Goal: Transaction & Acquisition: Purchase product/service

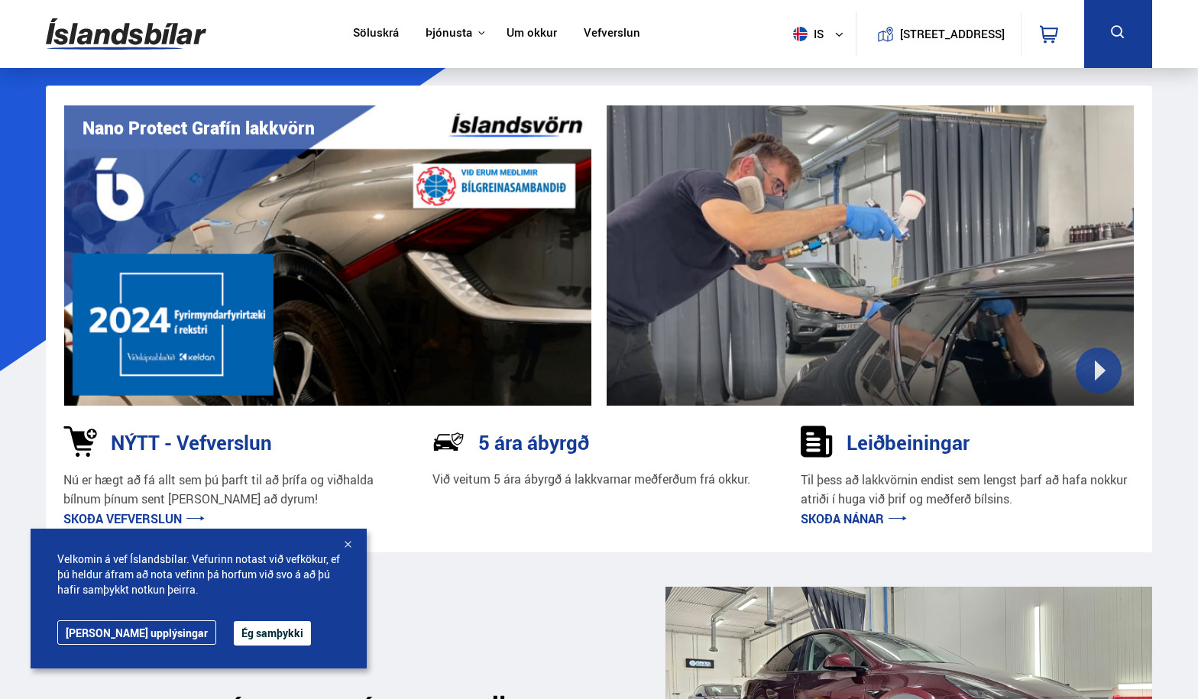
click at [235, 638] on button "Ég samþykki" at bounding box center [272, 633] width 77 height 24
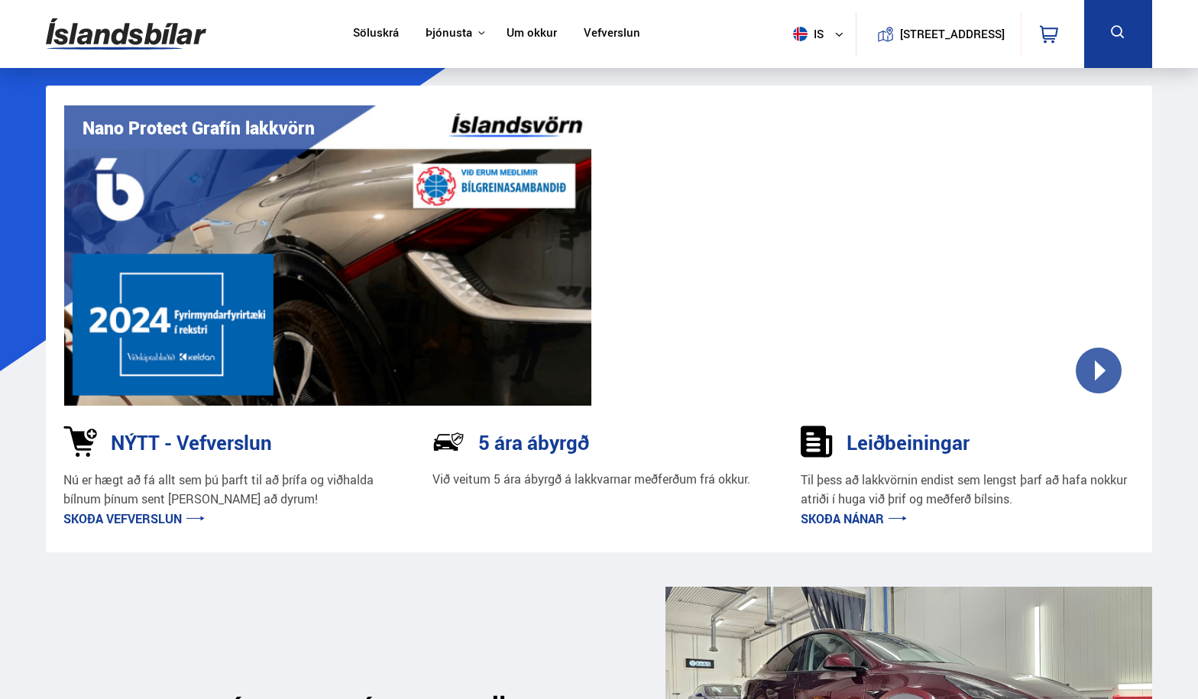
click at [197, 433] on h3 "NÝTT - Vefverslun" at bounding box center [191, 442] width 161 height 23
click at [220, 442] on h3 "NÝTT - Vefverslun" at bounding box center [191, 442] width 161 height 23
click at [163, 514] on link "Skoða vefverslun" at bounding box center [133, 518] width 141 height 17
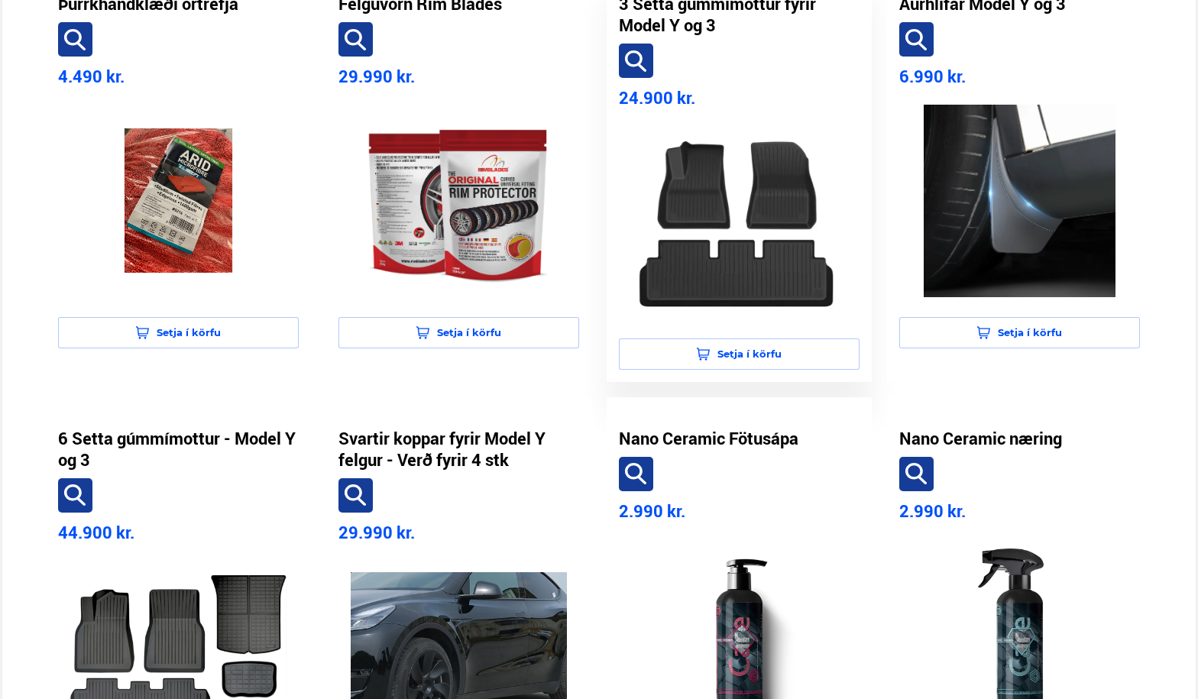
scroll to position [344, 0]
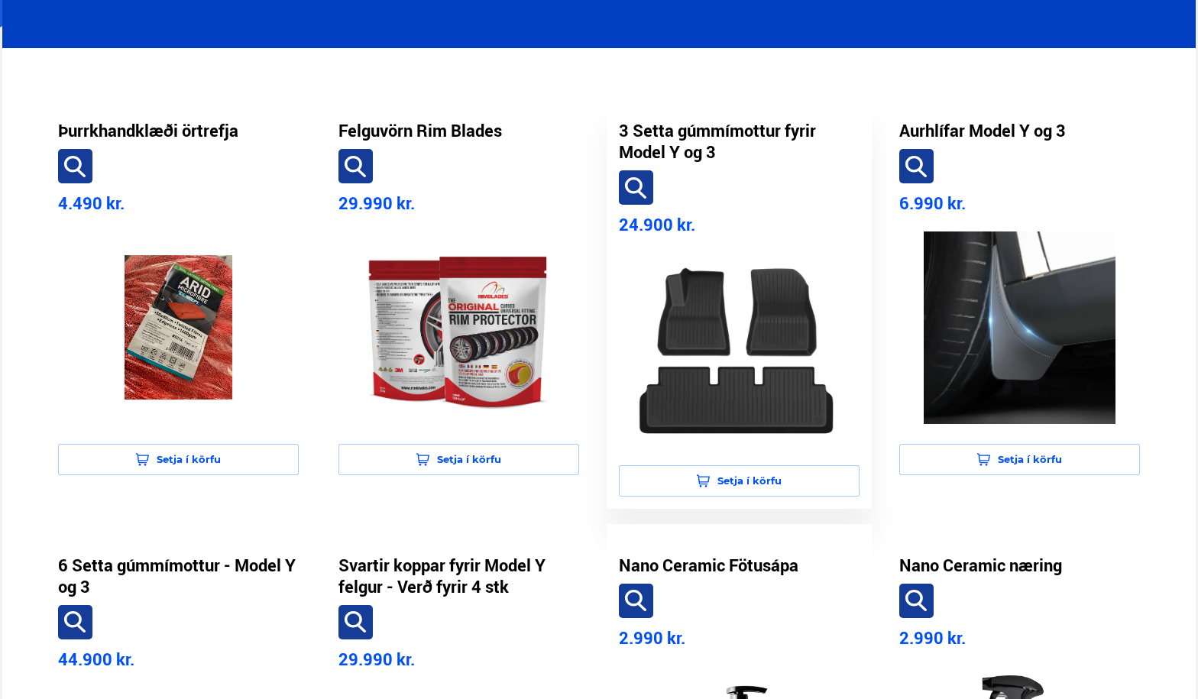
click at [711, 332] on img at bounding box center [739, 349] width 216 height 193
